Goal: Entertainment & Leisure: Consume media (video, audio)

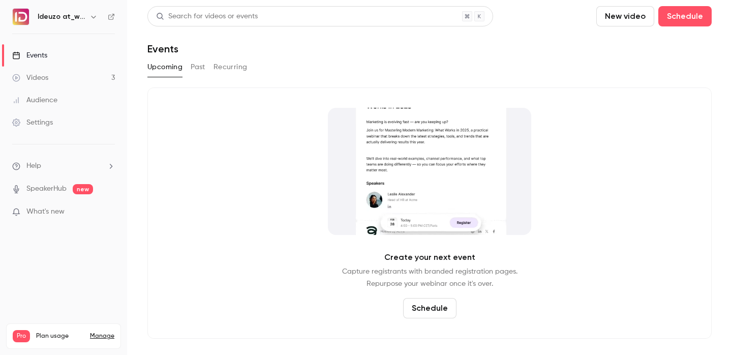
click at [101, 74] on link "Videos 3" at bounding box center [63, 78] width 127 height 22
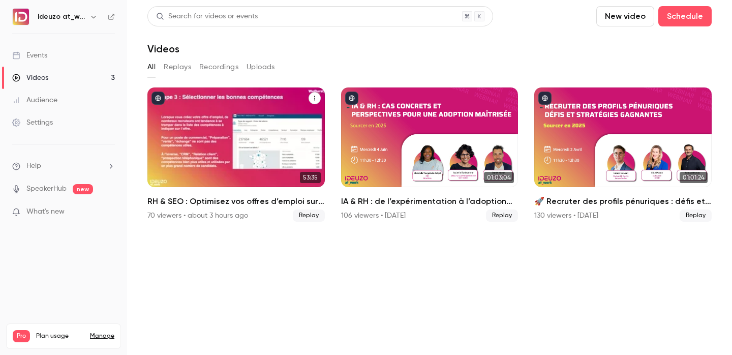
click at [249, 215] on div "70 viewers • about 3 hours ago Replay" at bounding box center [235, 216] width 177 height 12
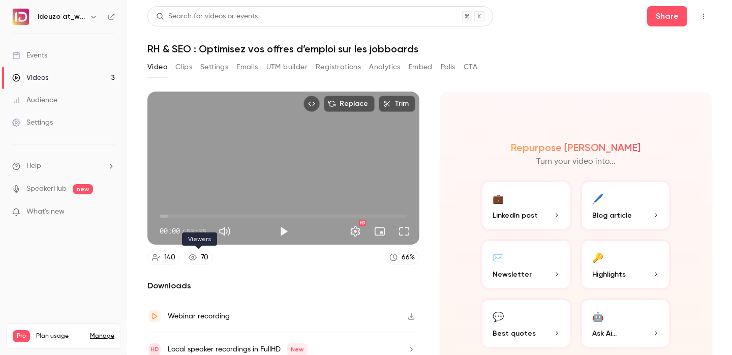
click at [192, 257] on icon at bounding box center [193, 257] width 8 height 6
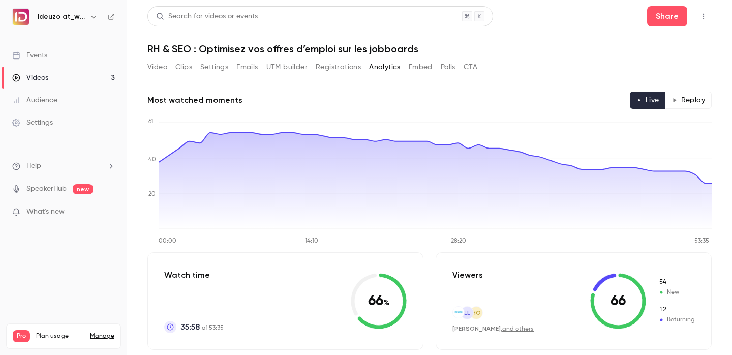
click at [71, 57] on link "Events" at bounding box center [63, 55] width 127 height 22
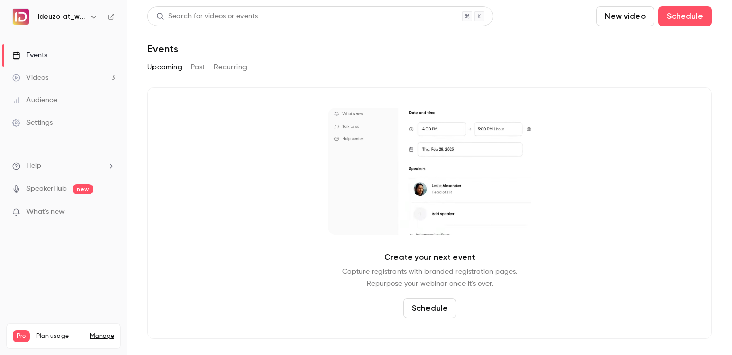
click at [85, 78] on link "Videos 3" at bounding box center [63, 78] width 127 height 22
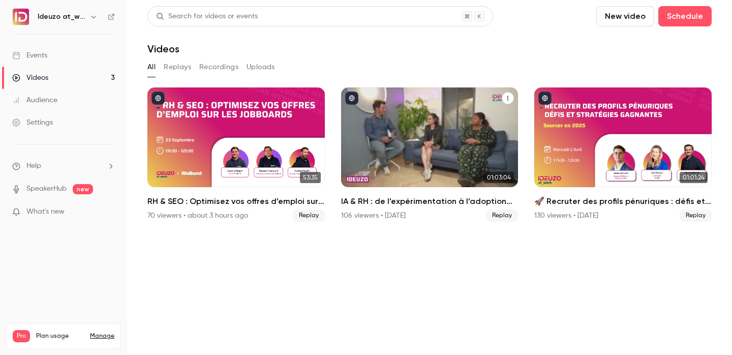
click at [361, 160] on div "IA & RH : de l’expérimentation à l’adoption 🚀" at bounding box center [429, 137] width 177 height 100
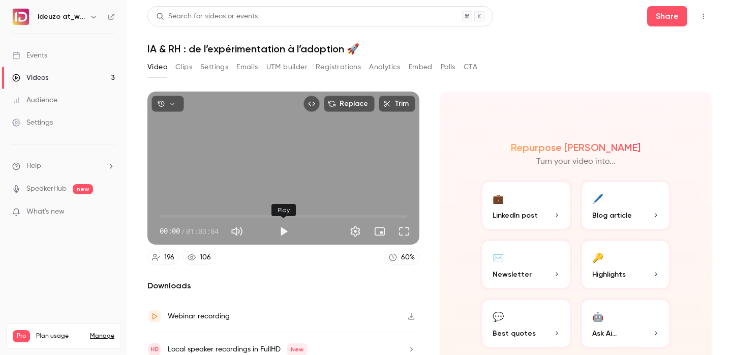
click at [281, 236] on button "Play" at bounding box center [284, 231] width 20 height 20
click at [228, 219] on span "17:29" at bounding box center [284, 216] width 248 height 16
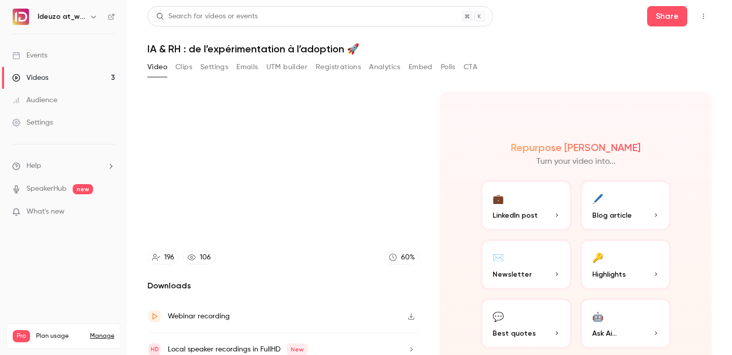
type input "******"
click at [61, 72] on link "Videos 3" at bounding box center [63, 78] width 127 height 22
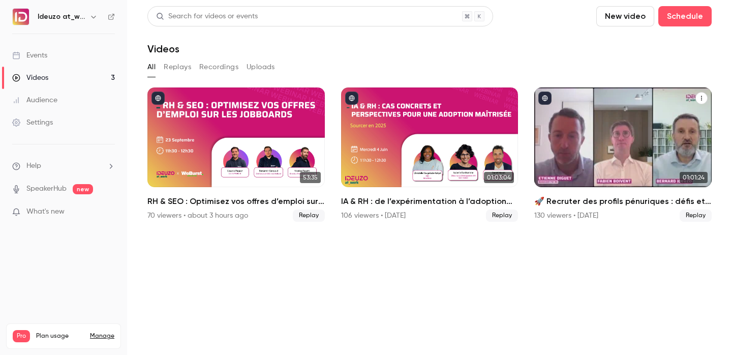
click at [650, 90] on div "🚀 Recruter des profils pénuriques : défis et stratégies gagnantes" at bounding box center [622, 137] width 177 height 100
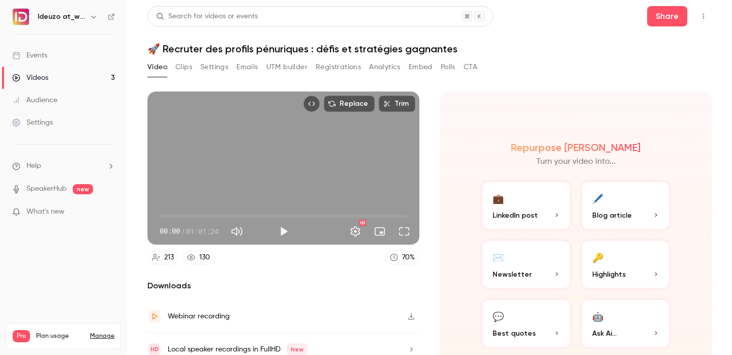
type input "*****"
click at [227, 215] on span "00:00" at bounding box center [284, 216] width 248 height 16
click at [73, 61] on link "Events" at bounding box center [63, 55] width 127 height 22
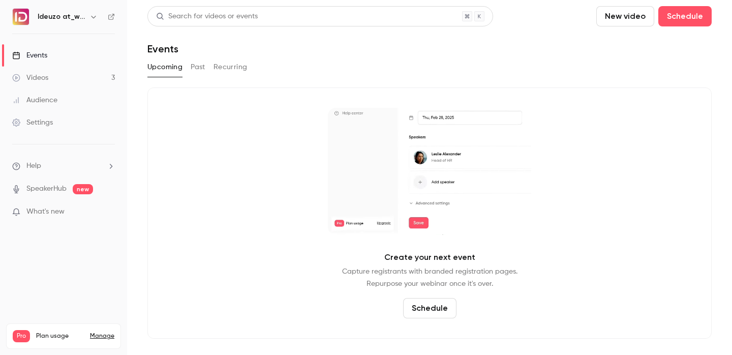
click at [72, 68] on link "Videos 3" at bounding box center [63, 78] width 127 height 22
